Goal: Task Accomplishment & Management: Use online tool/utility

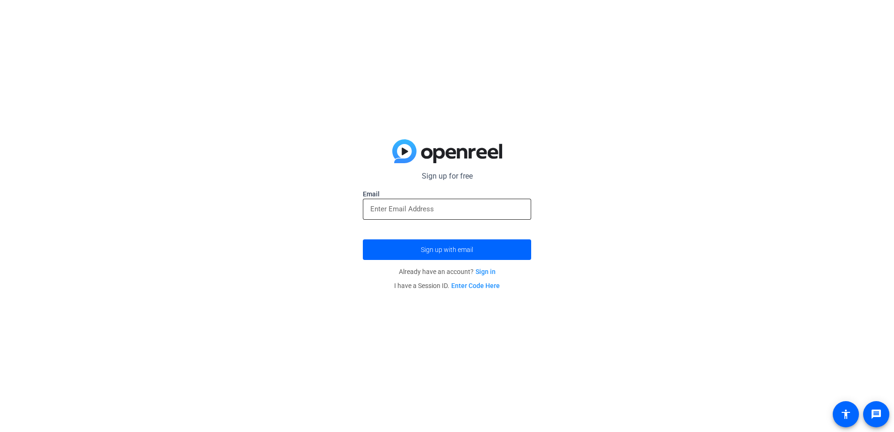
click at [474, 207] on input "email" at bounding box center [446, 208] width 153 height 11
click at [471, 206] on input "jh595g" at bounding box center [446, 208] width 153 height 11
click at [459, 214] on input "jh595g" at bounding box center [446, 208] width 153 height 11
type input "[EMAIL_ADDRESS][DOMAIN_NAME]"
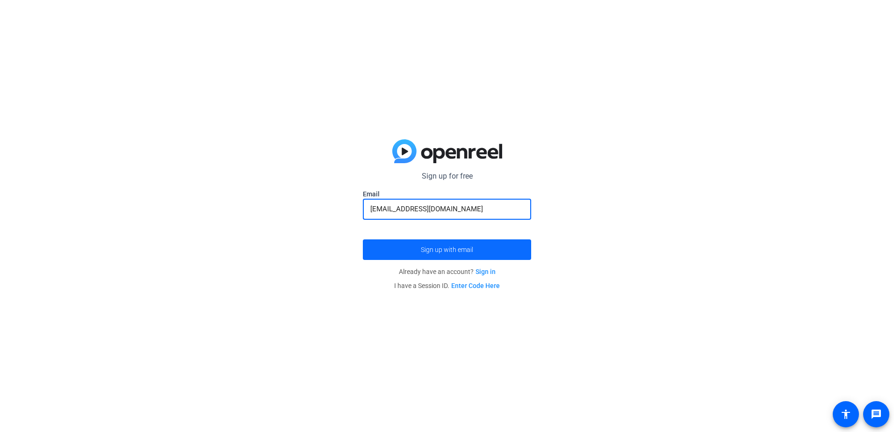
click at [466, 250] on span "Sign up with email" at bounding box center [447, 250] width 52 height 0
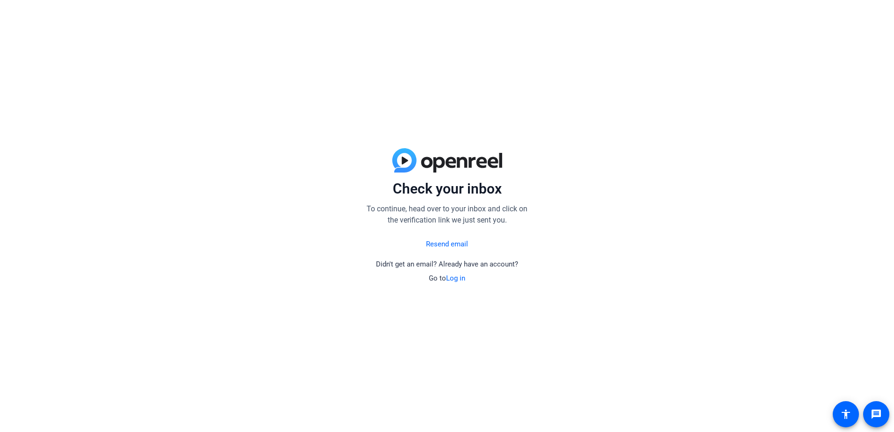
click at [455, 275] on link "Log in" at bounding box center [455, 278] width 19 height 8
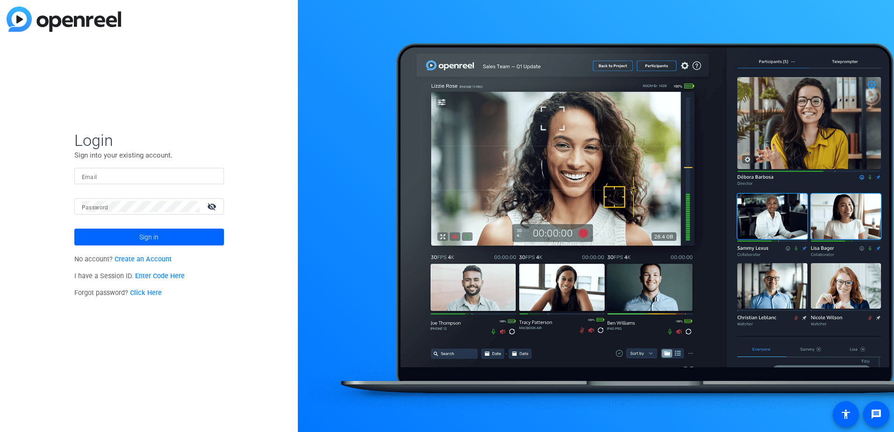
click at [150, 177] on input "Email" at bounding box center [149, 176] width 135 height 11
type input "[EMAIL_ADDRESS][DOMAIN_NAME]"
click at [74, 229] on button "Sign in" at bounding box center [149, 237] width 150 height 17
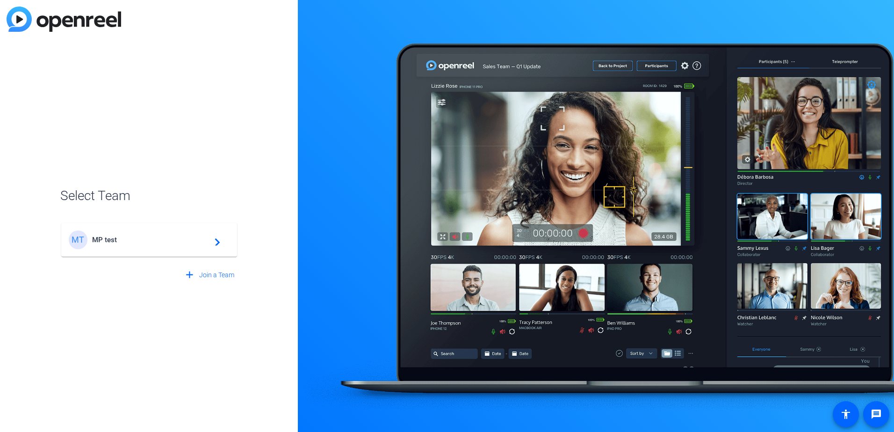
click at [194, 243] on span "MP test" at bounding box center [150, 240] width 117 height 8
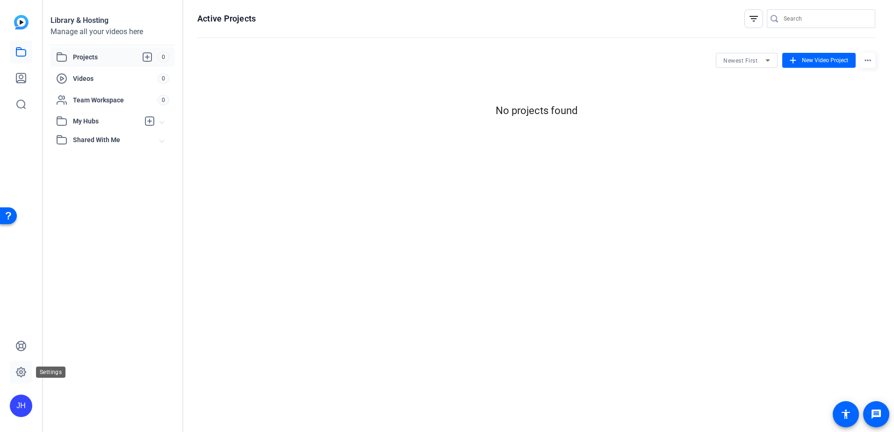
click at [15, 369] on icon at bounding box center [20, 372] width 11 height 11
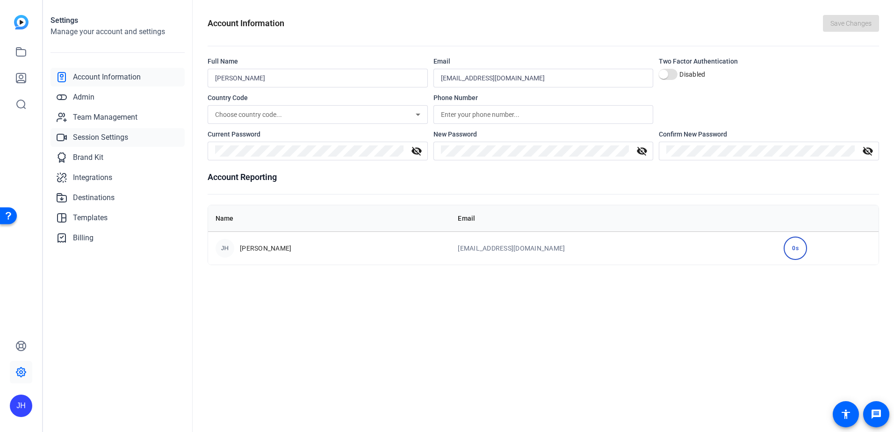
click at [121, 137] on span "Session Settings" at bounding box center [100, 137] width 55 height 11
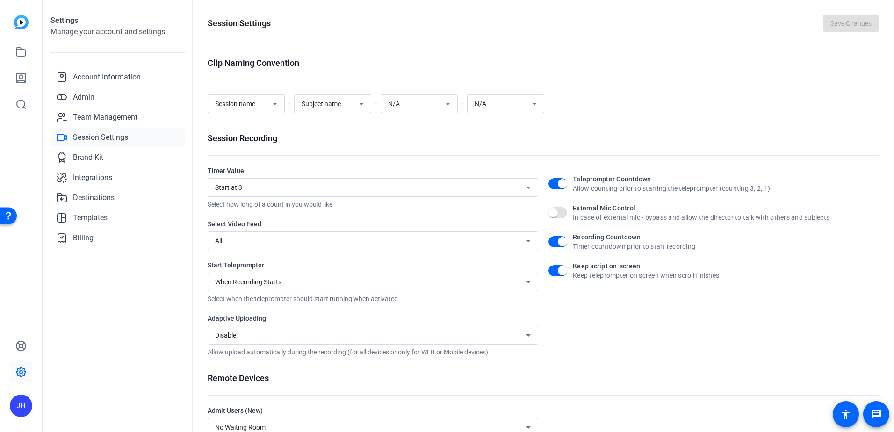
click at [496, 245] on div "All" at bounding box center [370, 240] width 311 height 11
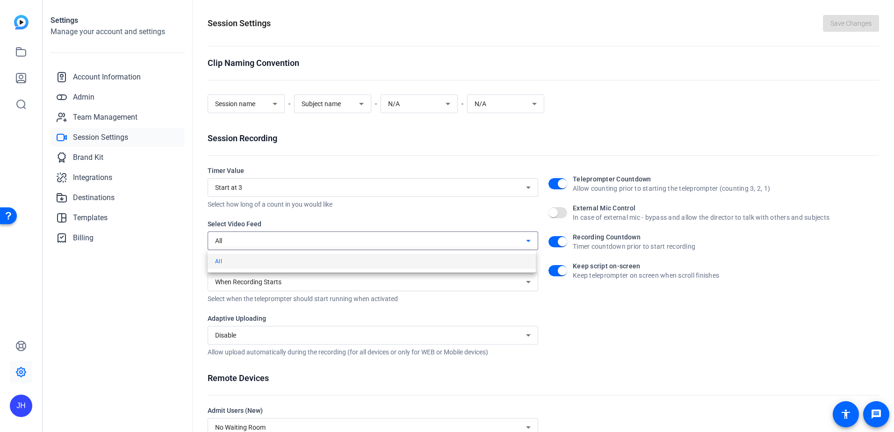
click at [495, 221] on div at bounding box center [447, 216] width 894 height 432
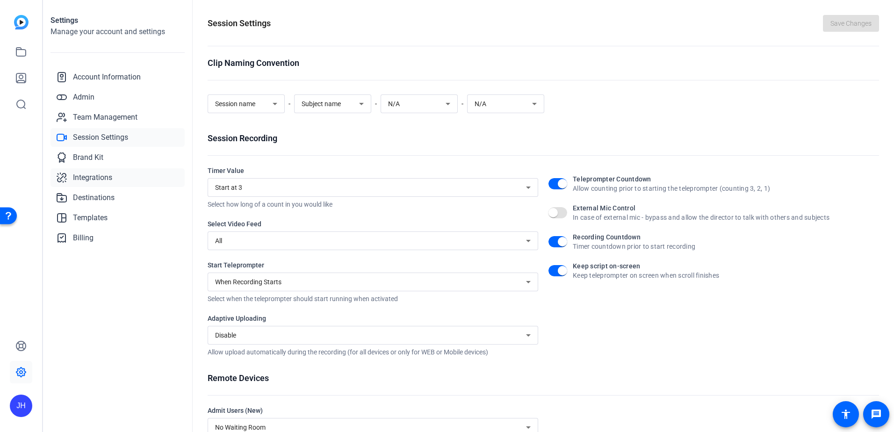
click at [87, 182] on span "Integrations" at bounding box center [92, 177] width 39 height 11
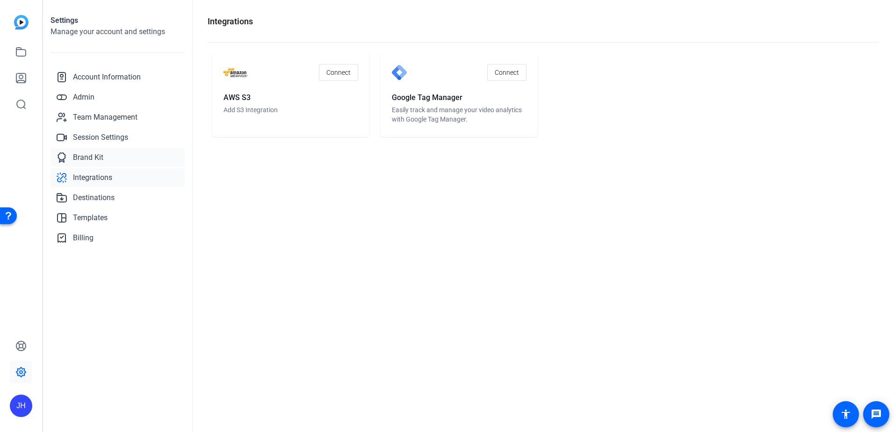
click at [91, 159] on span "Brand Kit" at bounding box center [88, 157] width 30 height 11
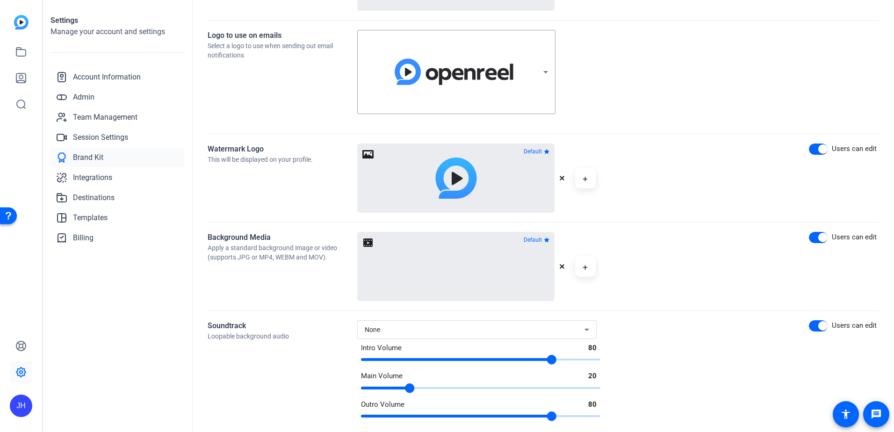
scroll to position [348, 0]
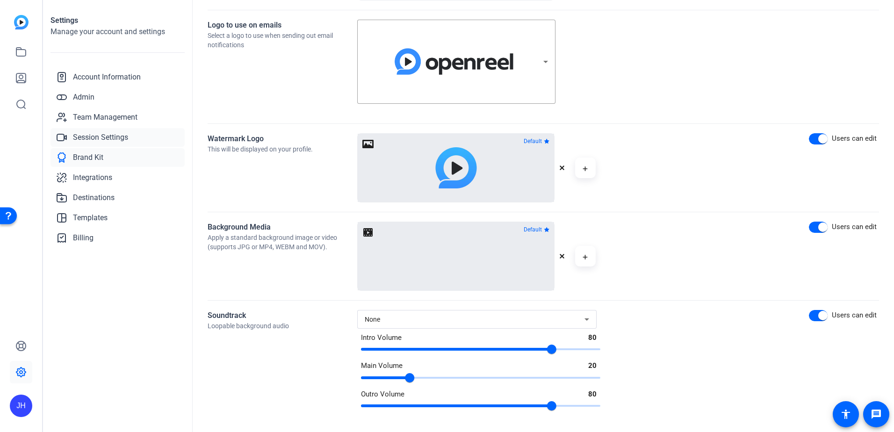
click at [94, 136] on span "Session Settings" at bounding box center [100, 137] width 55 height 11
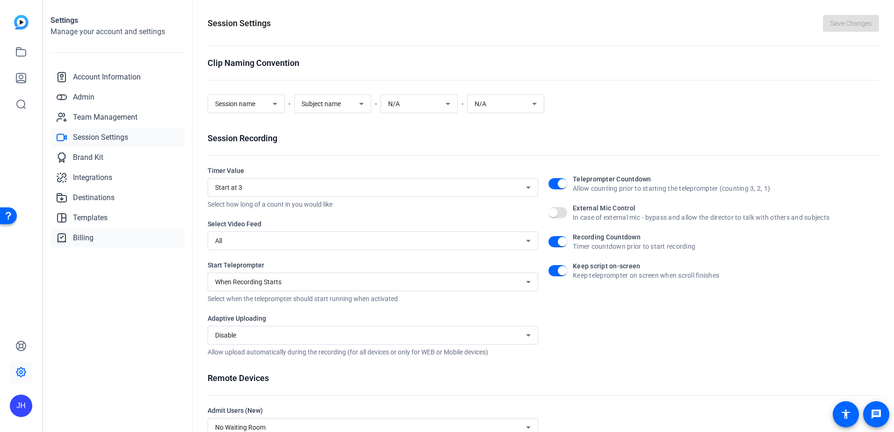
click at [82, 237] on span "Billing" at bounding box center [83, 237] width 21 height 11
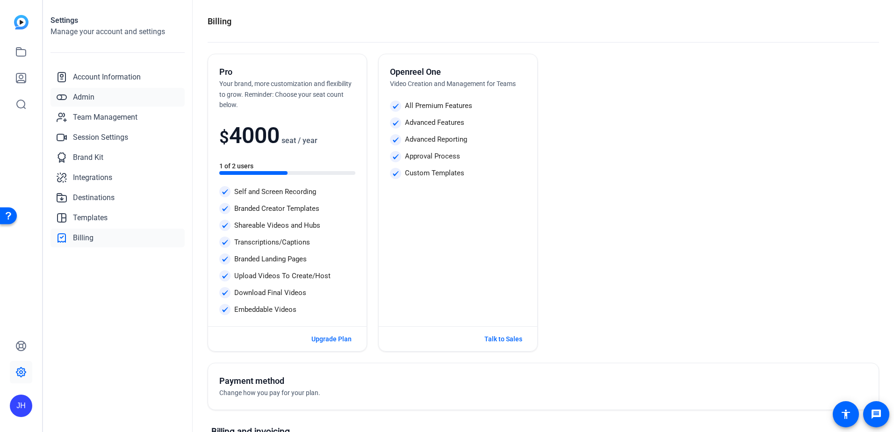
click at [129, 101] on link "Admin" at bounding box center [117, 97] width 134 height 19
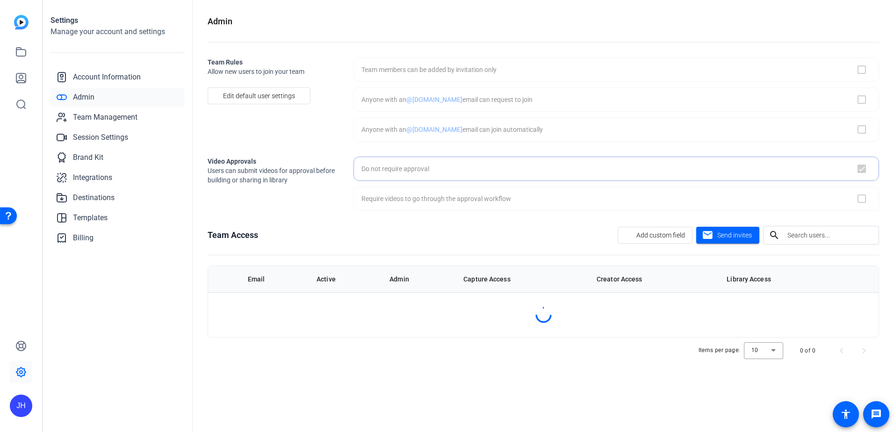
checkbox input "true"
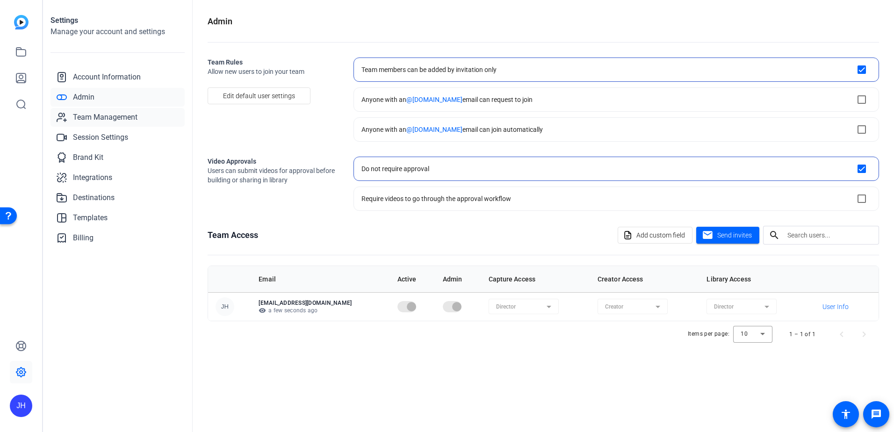
click at [130, 122] on span "Team Management" at bounding box center [105, 117] width 65 height 11
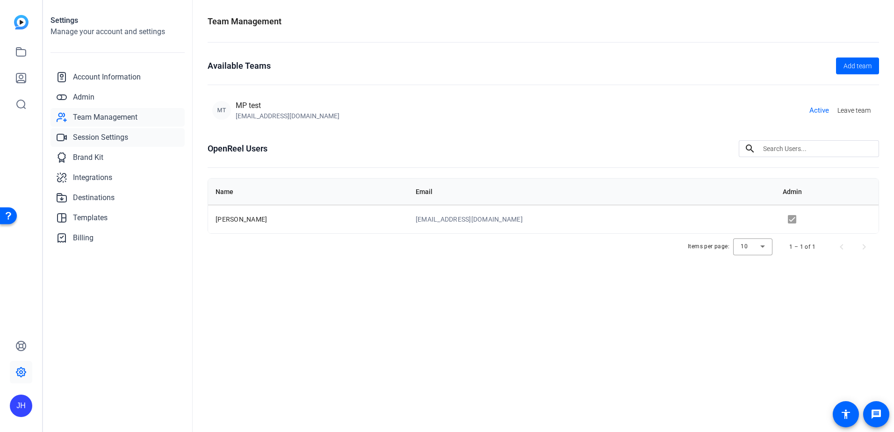
click at [98, 140] on span "Session Settings" at bounding box center [100, 137] width 55 height 11
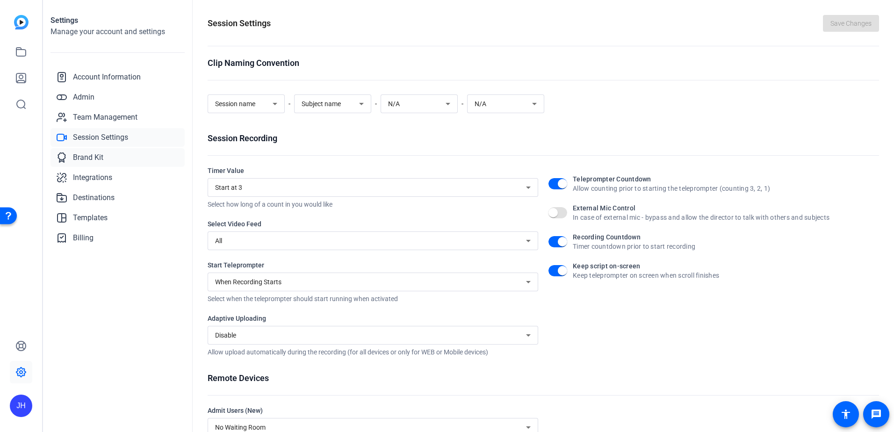
click at [94, 159] on span "Brand Kit" at bounding box center [88, 157] width 30 height 11
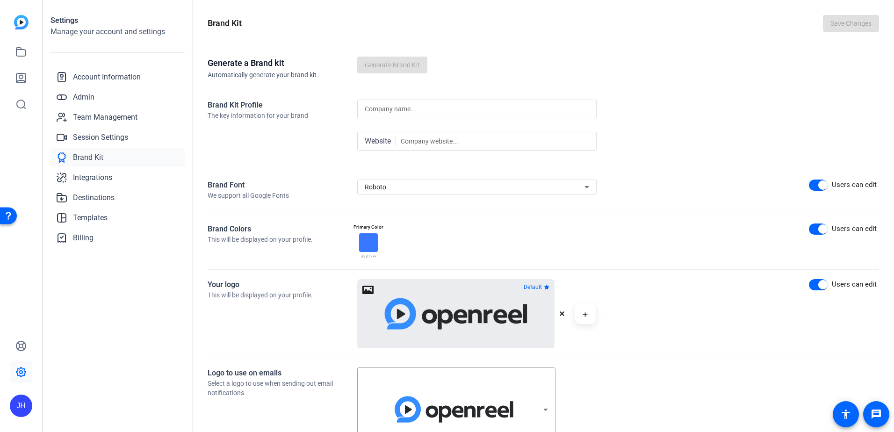
click at [17, 24] on img at bounding box center [21, 22] width 14 height 14
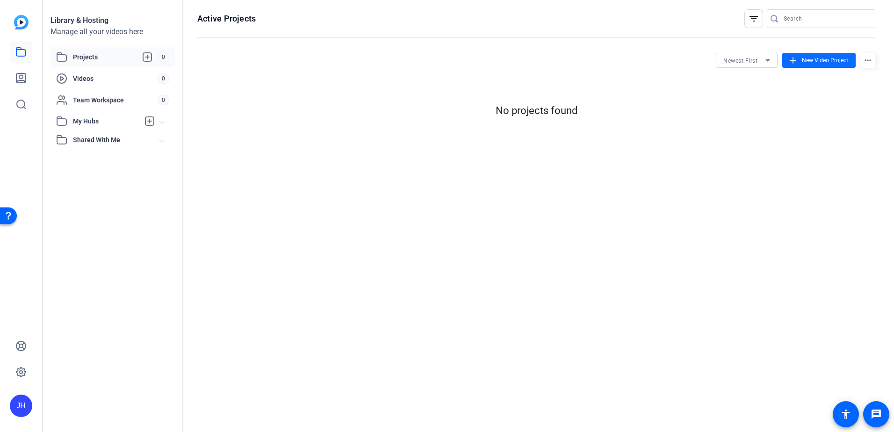
click at [826, 58] on span "New Video Project" at bounding box center [825, 60] width 46 height 8
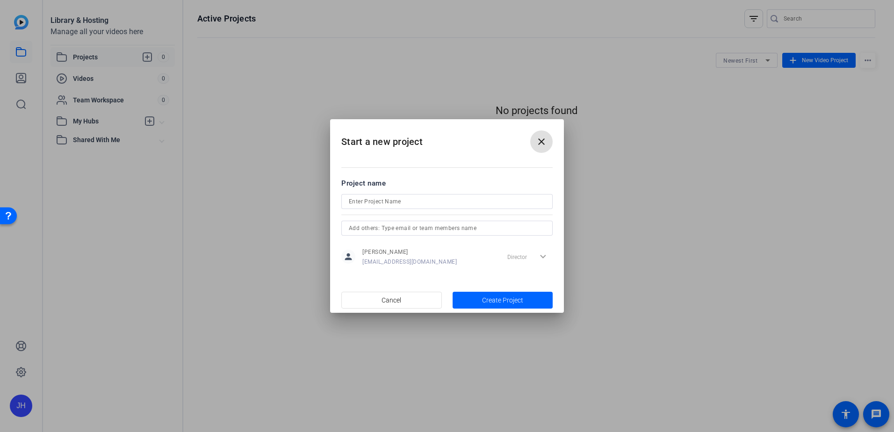
click at [443, 196] on input at bounding box center [447, 201] width 196 height 11
type input "test"
click at [499, 300] on span "Create Project" at bounding box center [502, 301] width 41 height 10
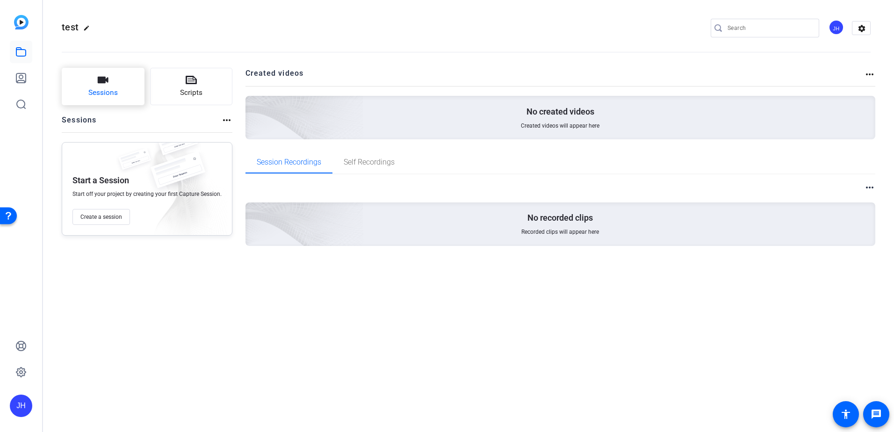
click at [102, 82] on icon "button" at bounding box center [103, 80] width 11 height 7
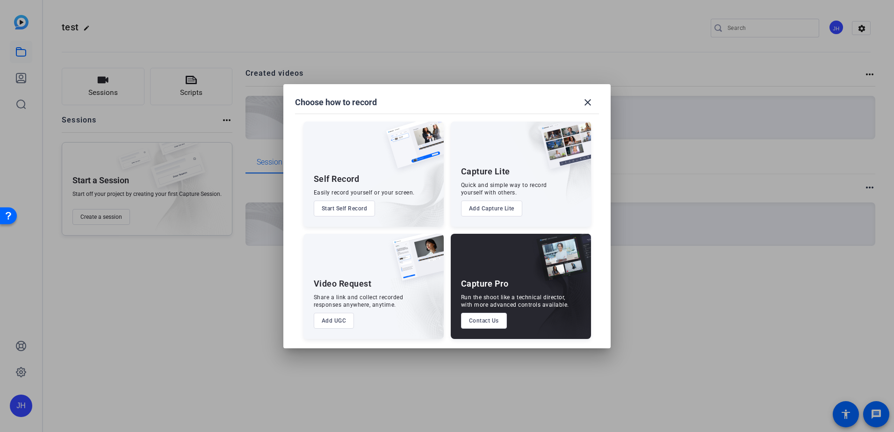
click at [352, 212] on button "Start Self Record" at bounding box center [345, 209] width 62 height 16
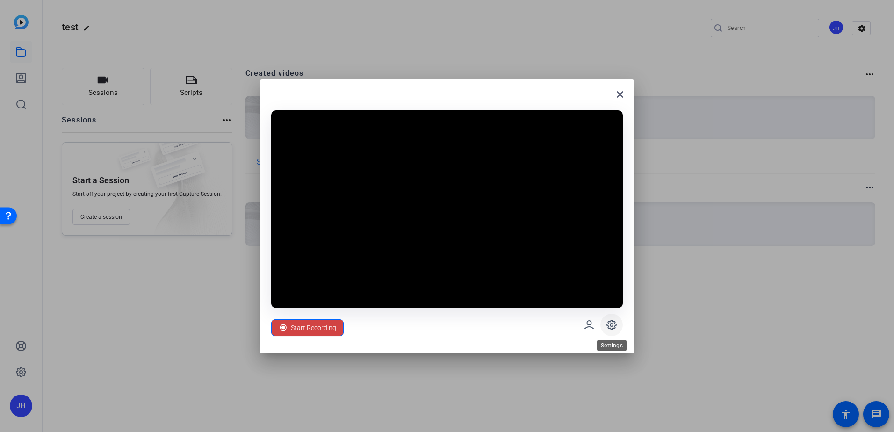
click at [609, 329] on icon at bounding box center [611, 324] width 11 height 11
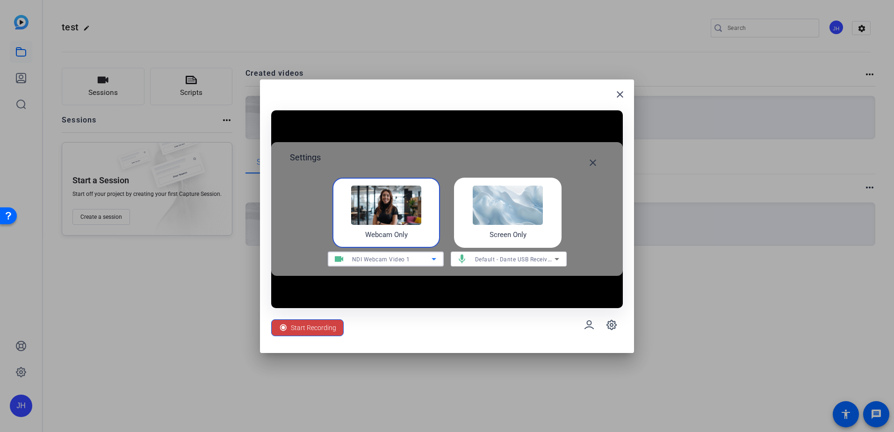
click at [417, 258] on div "NDI Webcam Video 1" at bounding box center [391, 259] width 79 height 12
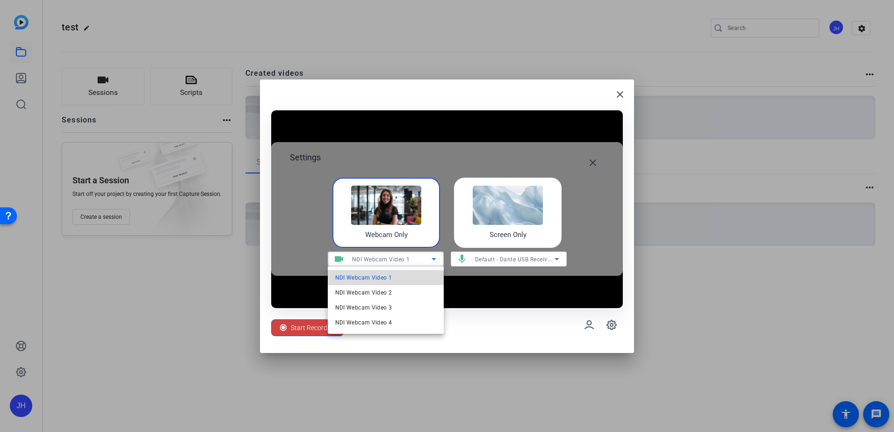
click at [393, 279] on mat-option "NDI Webcam Video 1" at bounding box center [386, 277] width 116 height 15
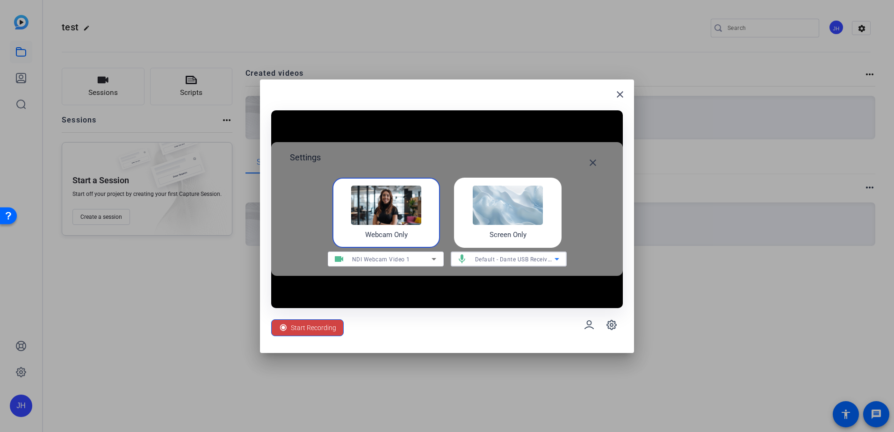
click at [506, 258] on span "Default - Dante USB Receive (Dante USB I/O Module) (3018:0102)" at bounding box center [563, 258] width 177 height 7
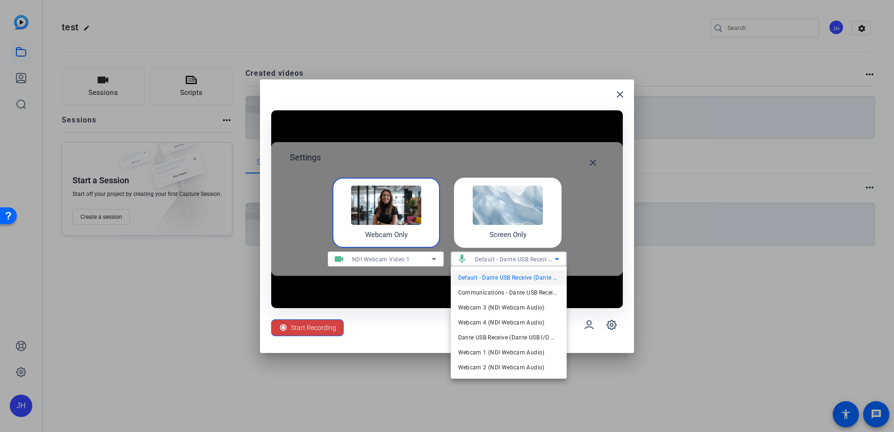
click at [507, 278] on span "Default - Dante USB Receive (Dante USB I/O Module) (3018:0102)" at bounding box center [508, 277] width 101 height 11
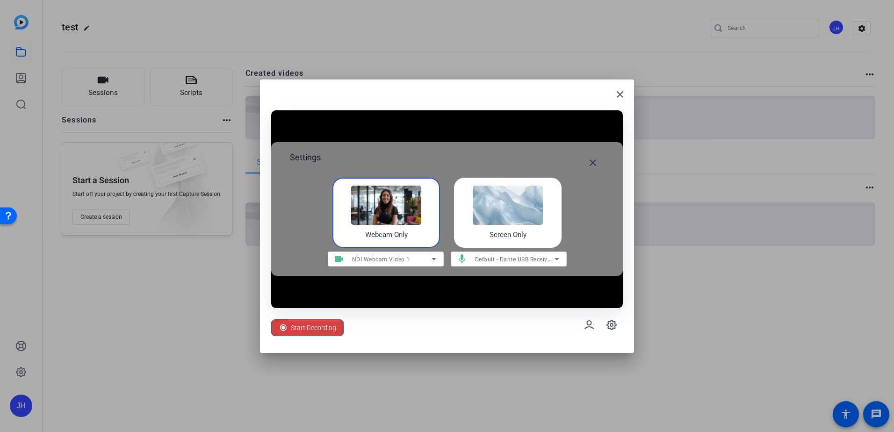
click at [430, 333] on div "Start Recording" at bounding box center [447, 325] width 352 height 34
click at [597, 161] on mat-icon "close" at bounding box center [592, 162] width 11 height 11
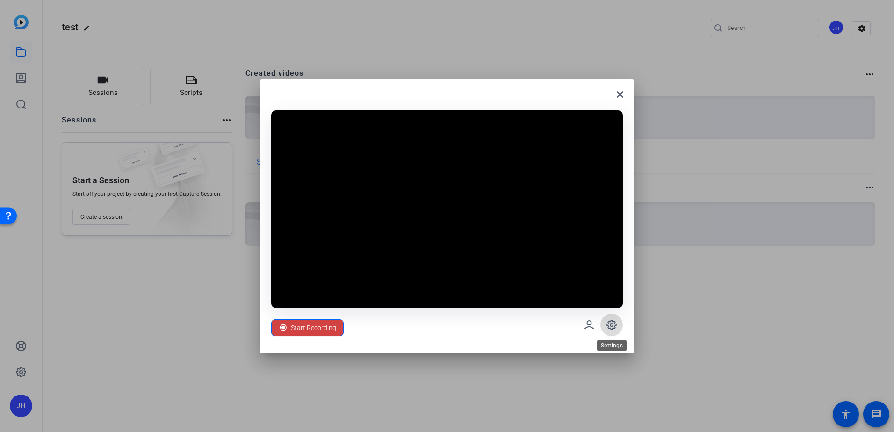
click at [609, 323] on icon at bounding box center [611, 324] width 11 height 11
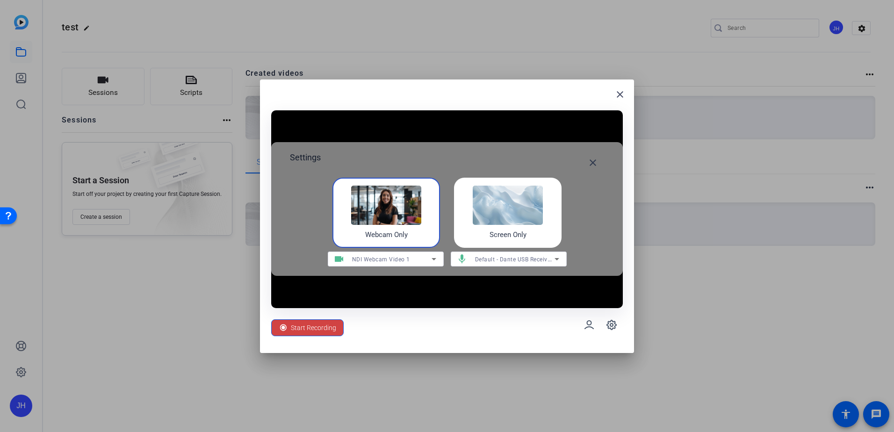
click at [473, 224] on img at bounding box center [508, 205] width 70 height 39
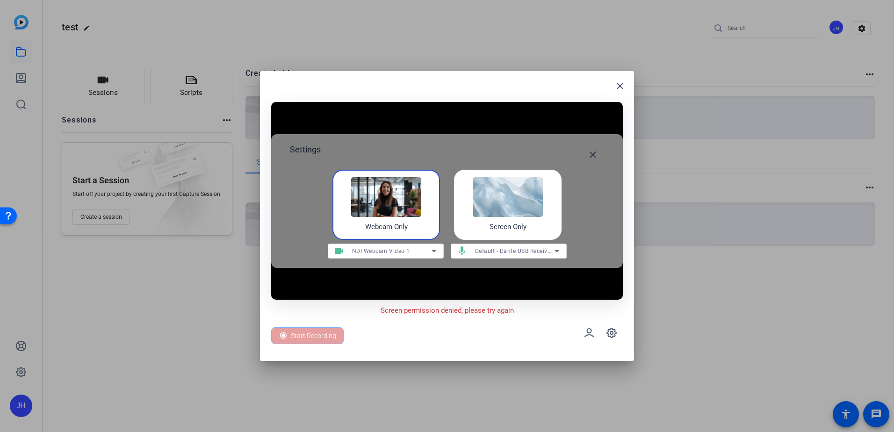
click at [470, 318] on div "Start Recording" at bounding box center [447, 333] width 352 height 34
click at [513, 193] on img at bounding box center [508, 196] width 70 height 39
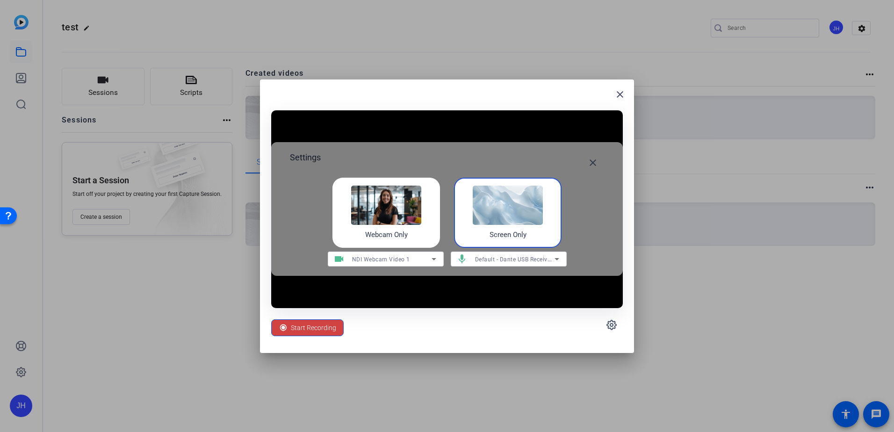
click at [410, 202] on img at bounding box center [386, 205] width 70 height 39
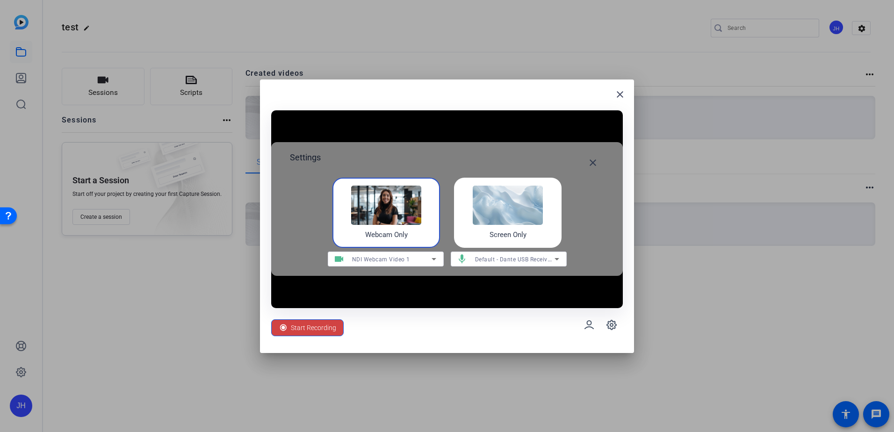
click at [424, 251] on div "Settings close Webcam Only Screen Only videocam NDI Webcam Video 1 mic Default …" at bounding box center [447, 209] width 352 height 134
click at [428, 255] on icon at bounding box center [433, 258] width 11 height 11
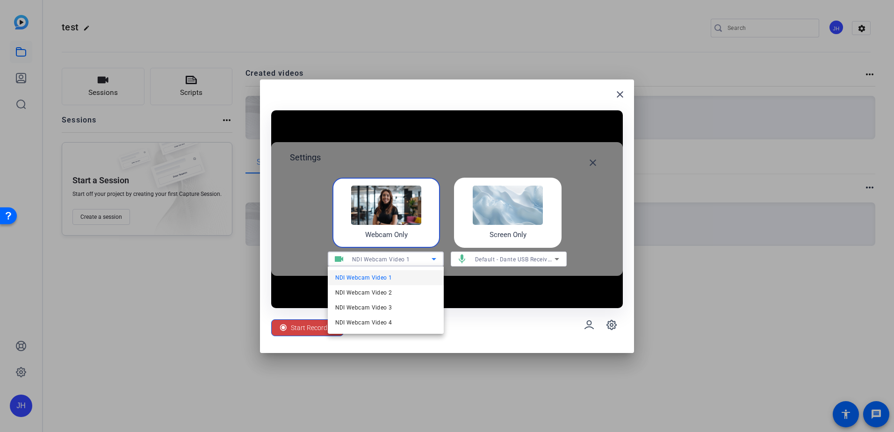
click at [480, 351] on div at bounding box center [447, 216] width 894 height 432
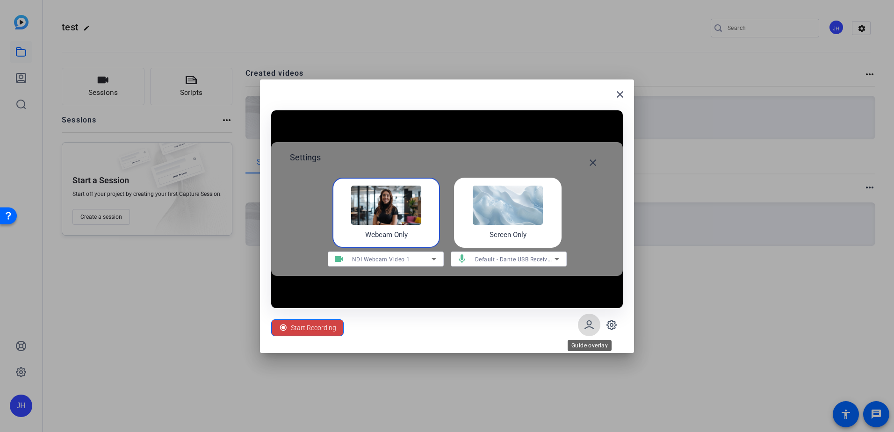
click at [591, 326] on icon at bounding box center [589, 324] width 11 height 11
click at [588, 166] on mat-icon "close" at bounding box center [592, 162] width 11 height 11
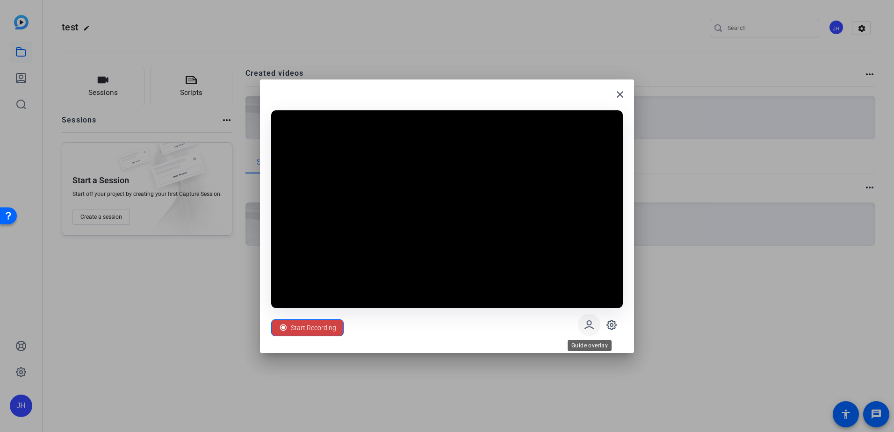
click at [585, 329] on icon at bounding box center [589, 324] width 11 height 11
click at [615, 330] on icon at bounding box center [611, 324] width 11 height 11
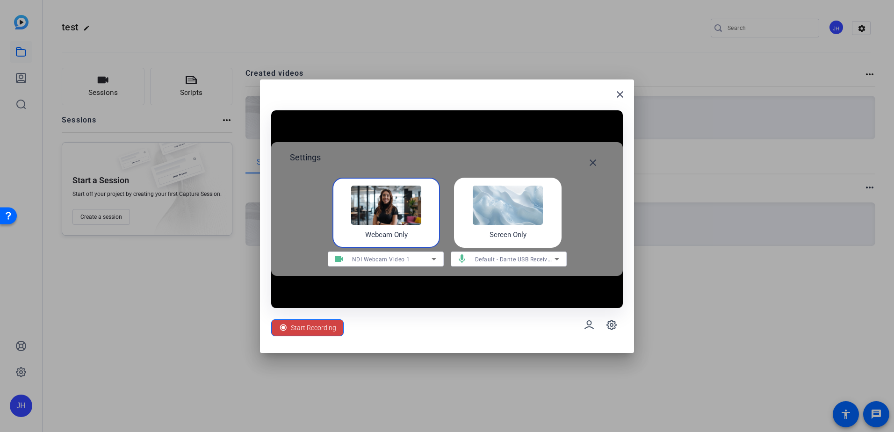
click at [436, 258] on icon at bounding box center [433, 258] width 11 height 11
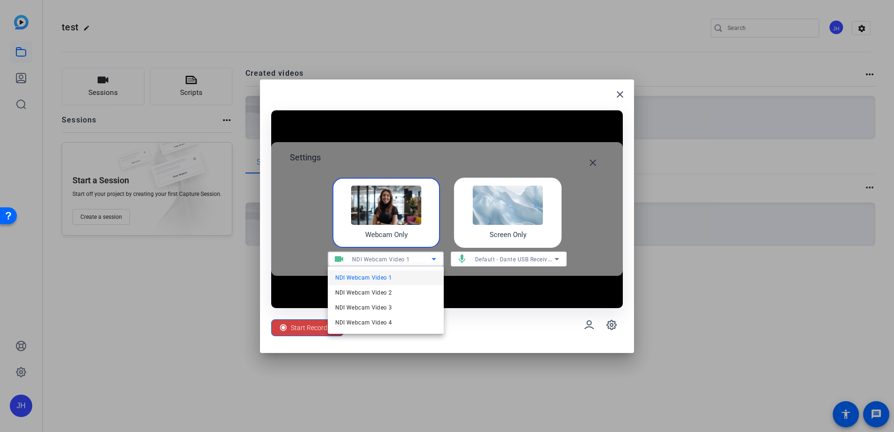
click at [440, 256] on div at bounding box center [447, 216] width 894 height 432
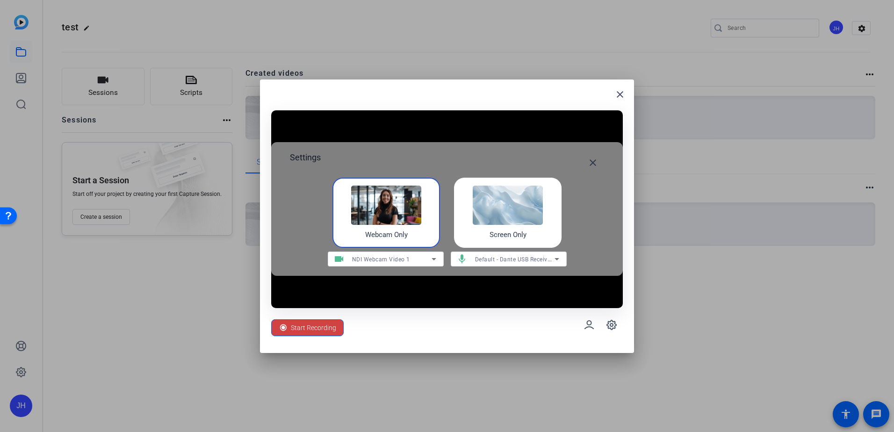
click at [482, 342] on div "close Settings close Webcam Only Screen Only videocam NDI Webcam Video 1 mic De…" at bounding box center [447, 216] width 374 height 274
click at [592, 165] on mat-icon "close" at bounding box center [592, 162] width 11 height 11
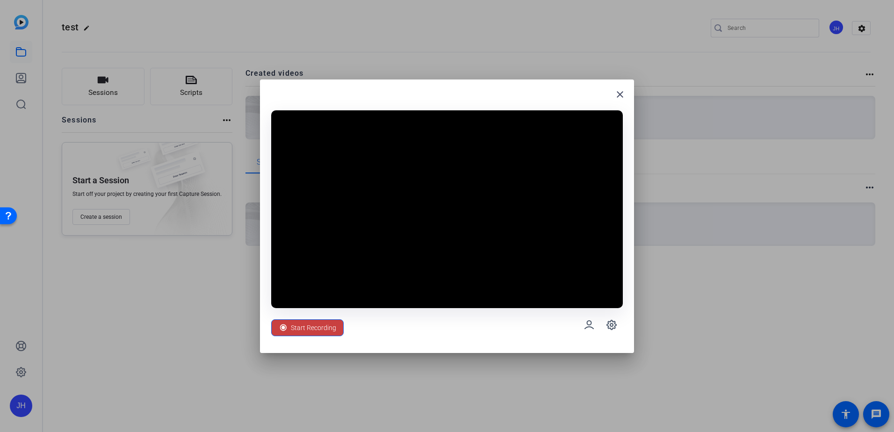
click at [327, 325] on span "Start Recording" at bounding box center [313, 328] width 45 height 18
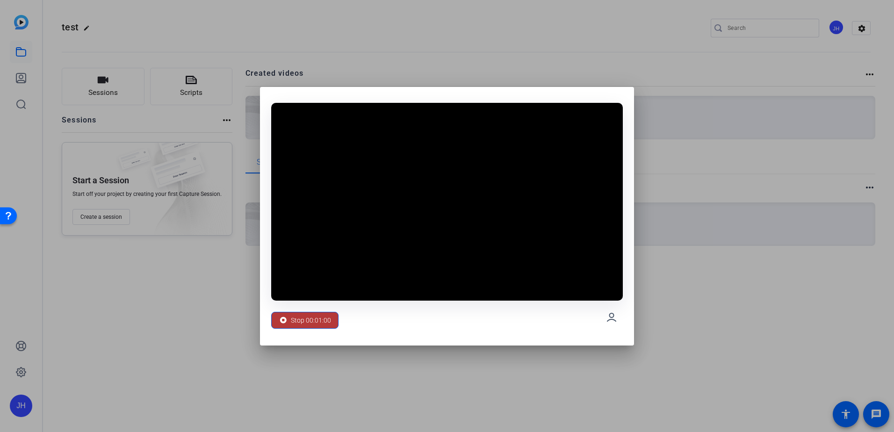
click at [321, 321] on span "Stop 00:01:00" at bounding box center [311, 320] width 40 height 18
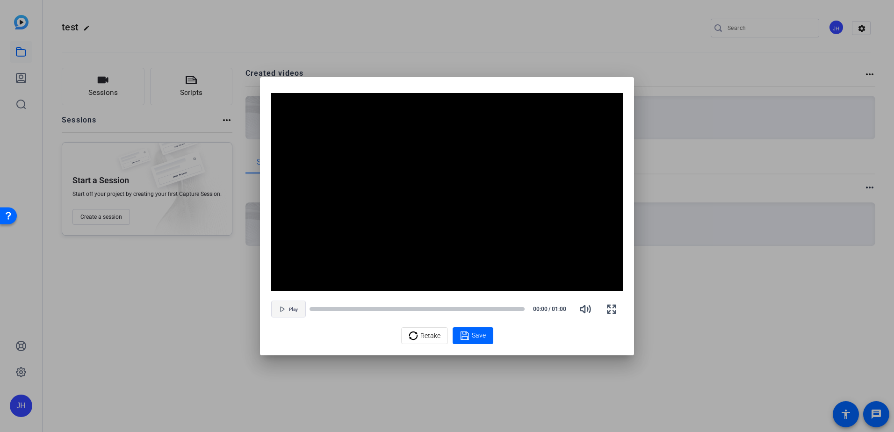
click at [288, 313] on span "button" at bounding box center [289, 309] width 34 height 22
drag, startPoint x: 325, startPoint y: 309, endPoint x: 384, endPoint y: 308, distance: 59.4
click at [384, 308] on div at bounding box center [417, 309] width 215 height 7
click at [404, 310] on div at bounding box center [417, 309] width 215 height 5
click at [447, 309] on div at bounding box center [417, 309] width 215 height 5
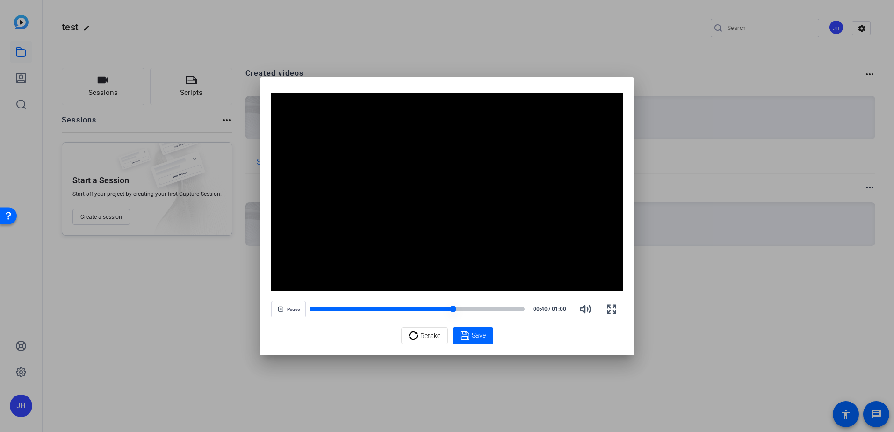
click at [471, 308] on div at bounding box center [417, 309] width 215 height 5
click at [463, 311] on div at bounding box center [417, 309] width 215 height 7
drag, startPoint x: 606, startPoint y: 310, endPoint x: 608, endPoint y: 359, distance: 48.7
click at [606, 310] on icon "button" at bounding box center [611, 308] width 11 height 11
click at [667, 309] on div at bounding box center [447, 216] width 894 height 432
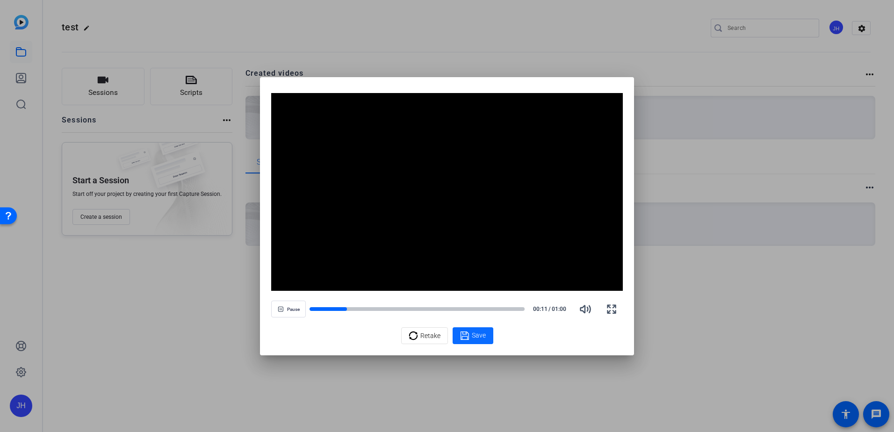
click at [460, 337] on icon at bounding box center [464, 335] width 9 height 11
